Goal: Task Accomplishment & Management: Use online tool/utility

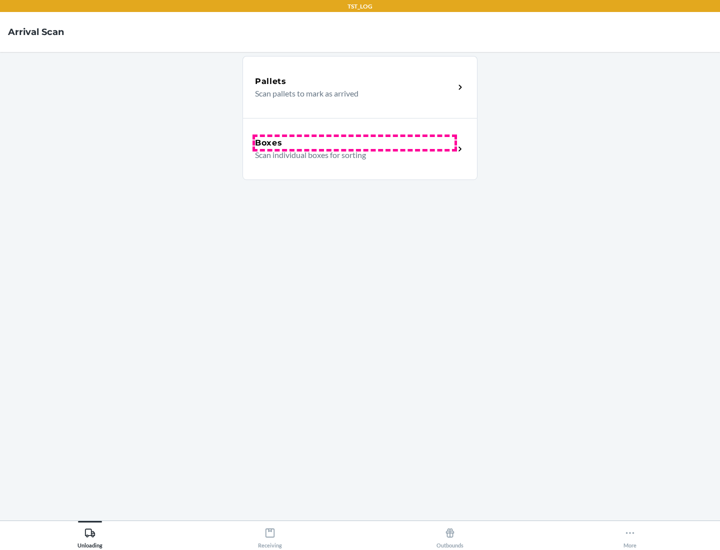
click at [355, 143] on div "Boxes" at bounding box center [355, 143] width 200 height 12
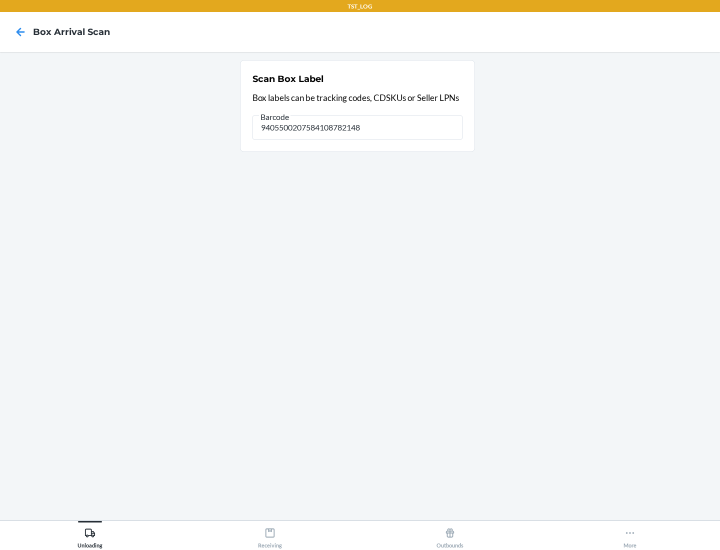
type input "9405500207584108782148"
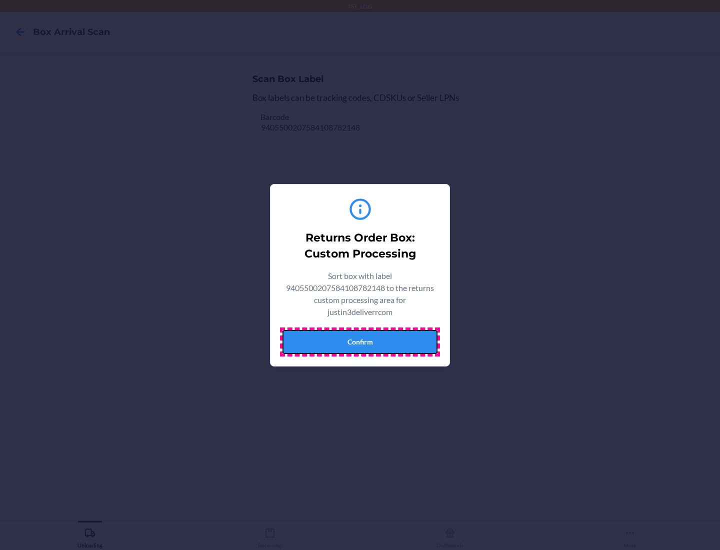
click at [360, 342] on button "Confirm" at bounding box center [360, 342] width 155 height 24
